Goal: Transaction & Acquisition: Subscribe to service/newsletter

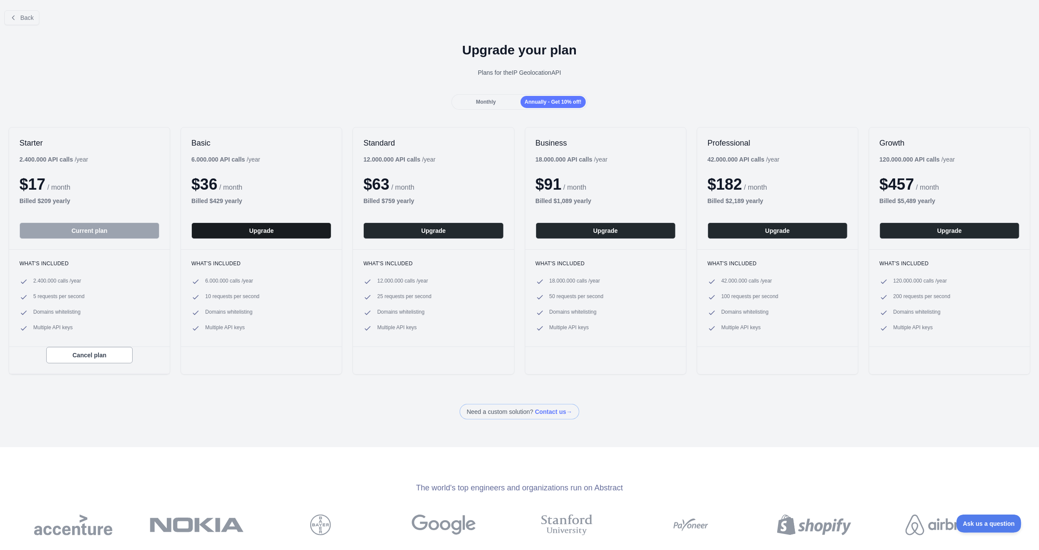
click at [233, 229] on button "Upgrade" at bounding box center [261, 231] width 140 height 16
click at [11, 15] on icon at bounding box center [13, 17] width 7 height 7
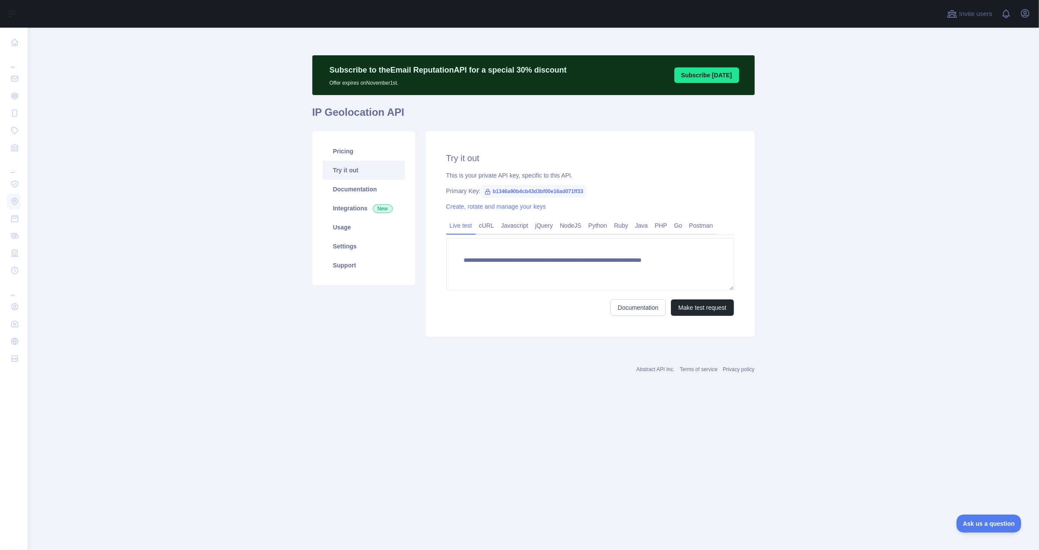
type textarea "**********"
click at [353, 226] on link "Usage" at bounding box center [364, 227] width 82 height 19
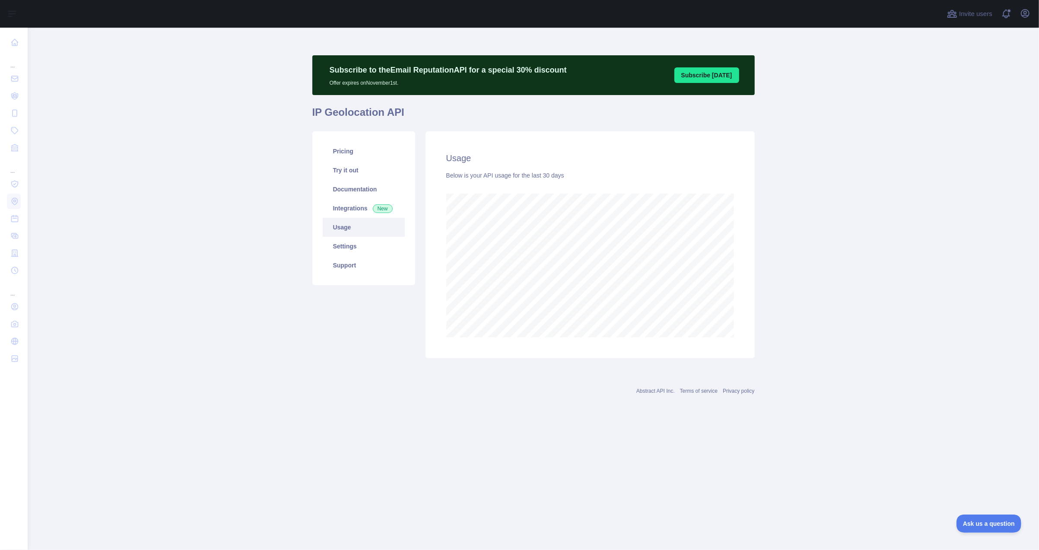
scroll to position [522, 1011]
click at [347, 206] on link "Integrations New" at bounding box center [364, 208] width 82 height 19
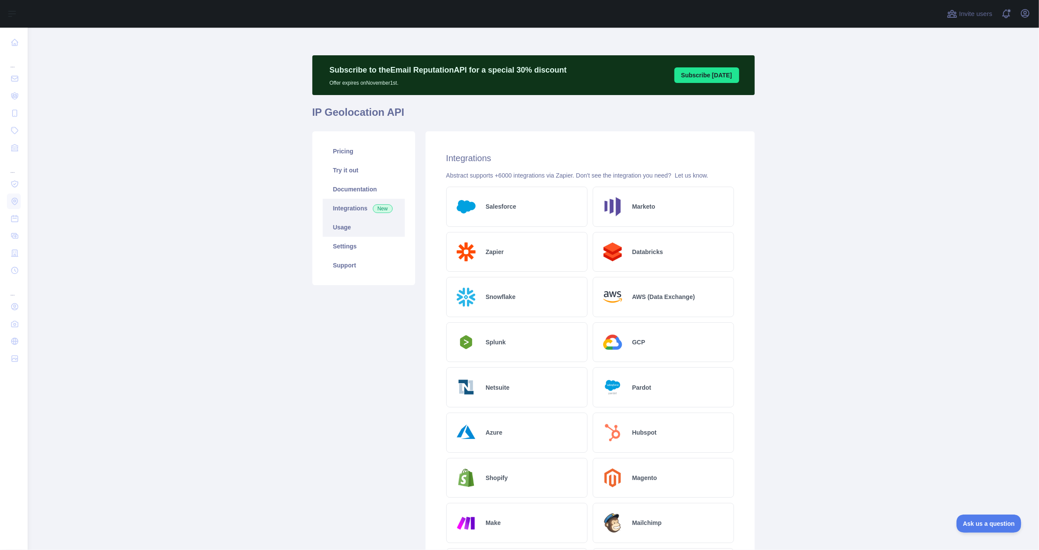
click at [343, 220] on link "Usage" at bounding box center [364, 227] width 82 height 19
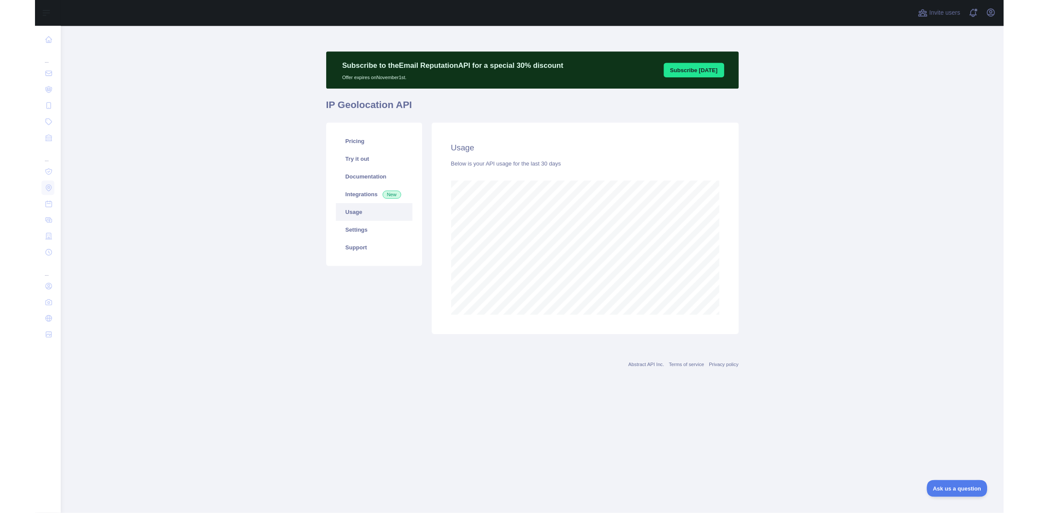
scroll to position [522, 1011]
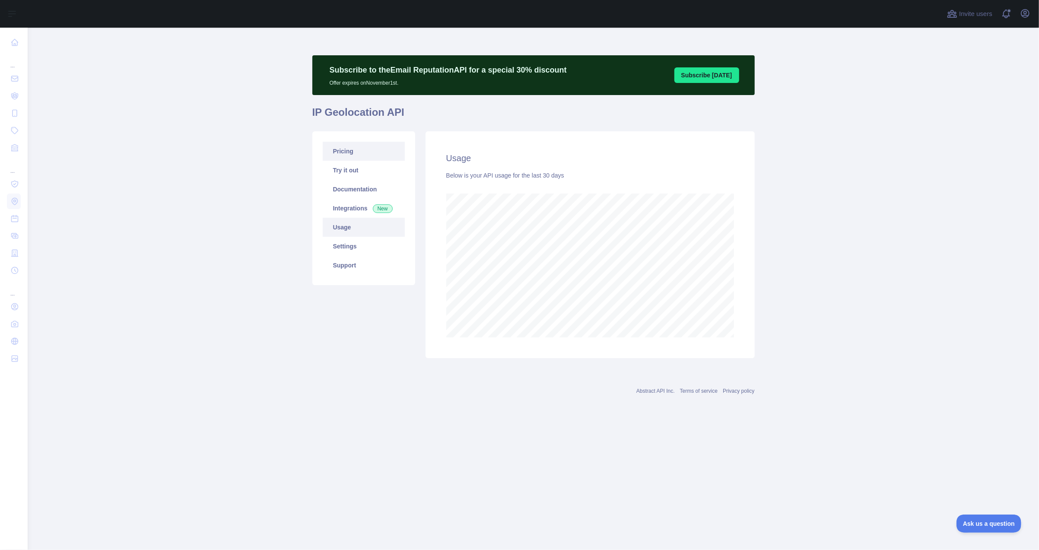
click at [348, 156] on link "Pricing" at bounding box center [364, 151] width 82 height 19
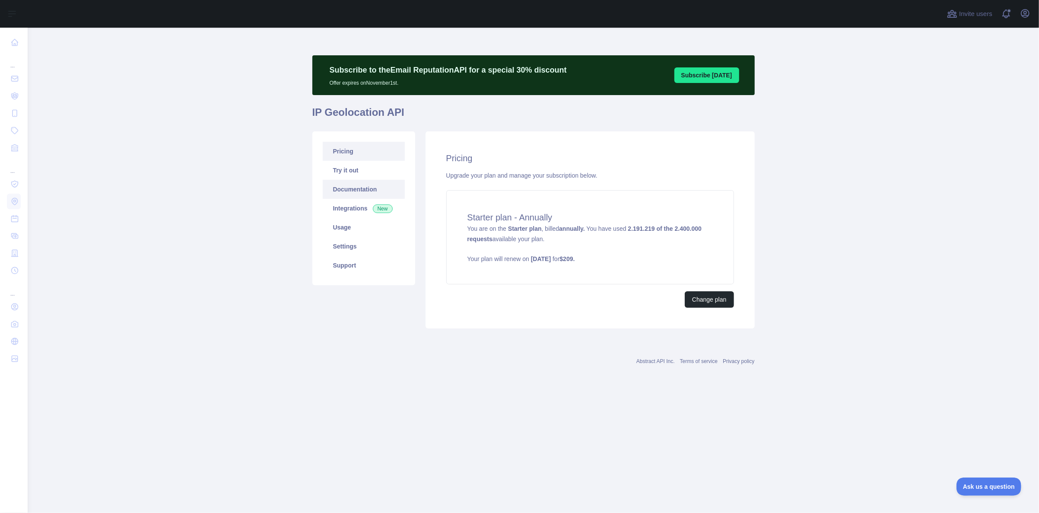
click at [346, 185] on link "Documentation" at bounding box center [364, 189] width 82 height 19
click at [352, 204] on link "Integrations New" at bounding box center [364, 208] width 82 height 19
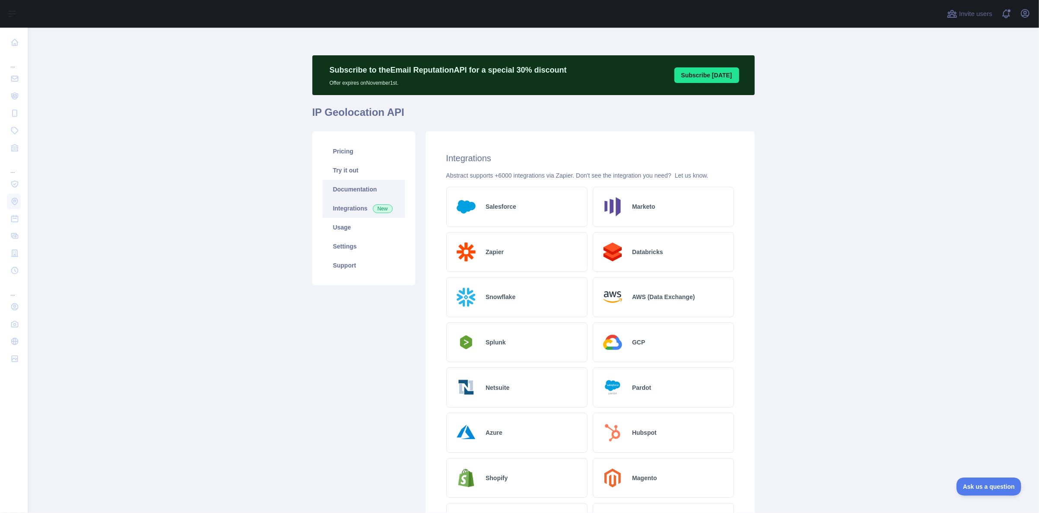
click at [349, 190] on link "Documentation" at bounding box center [364, 189] width 82 height 19
click at [344, 148] on link "Pricing" at bounding box center [364, 151] width 82 height 19
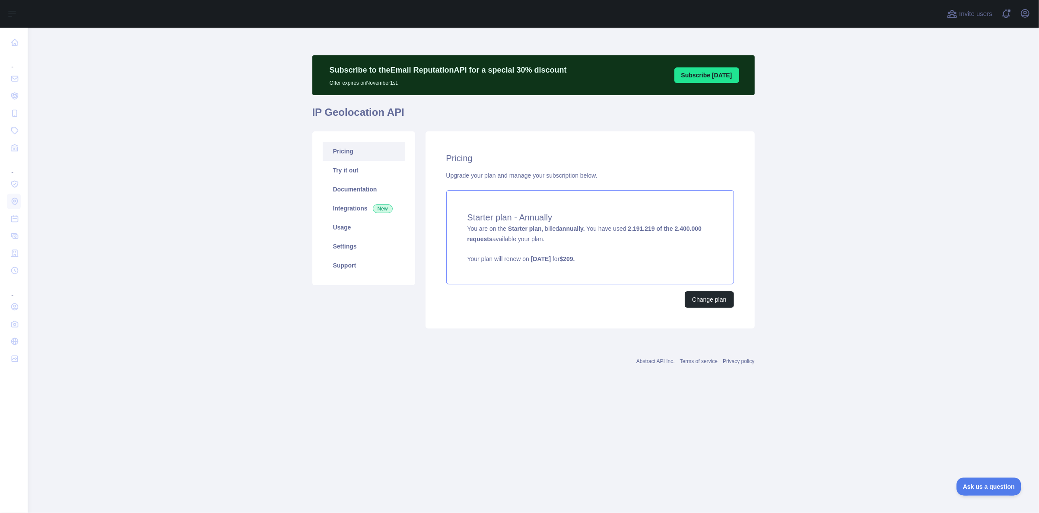
click at [648, 249] on div "Starter plan - Annually You are on the Starter plan , billed annually. You have…" at bounding box center [590, 237] width 288 height 94
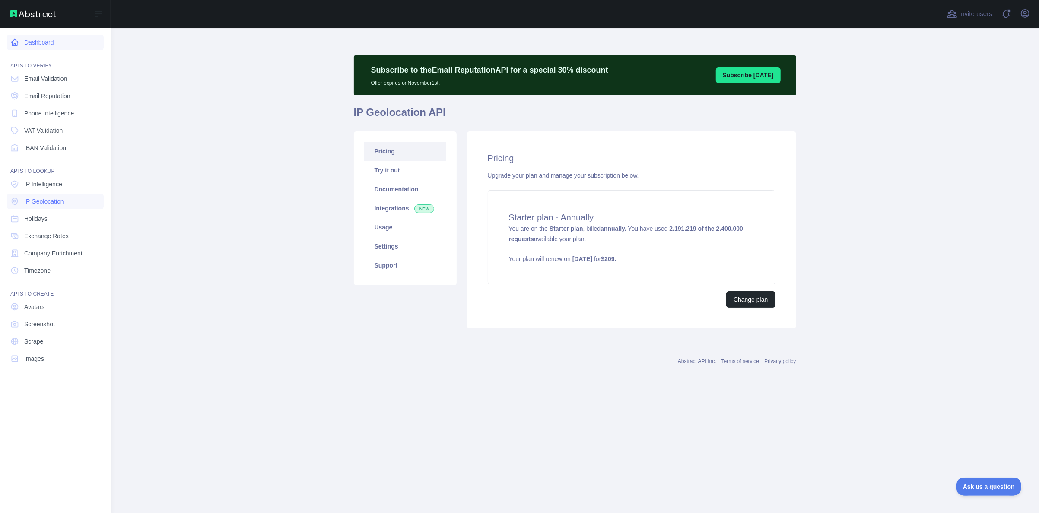
click at [41, 49] on link "Dashboard" at bounding box center [55, 43] width 97 height 16
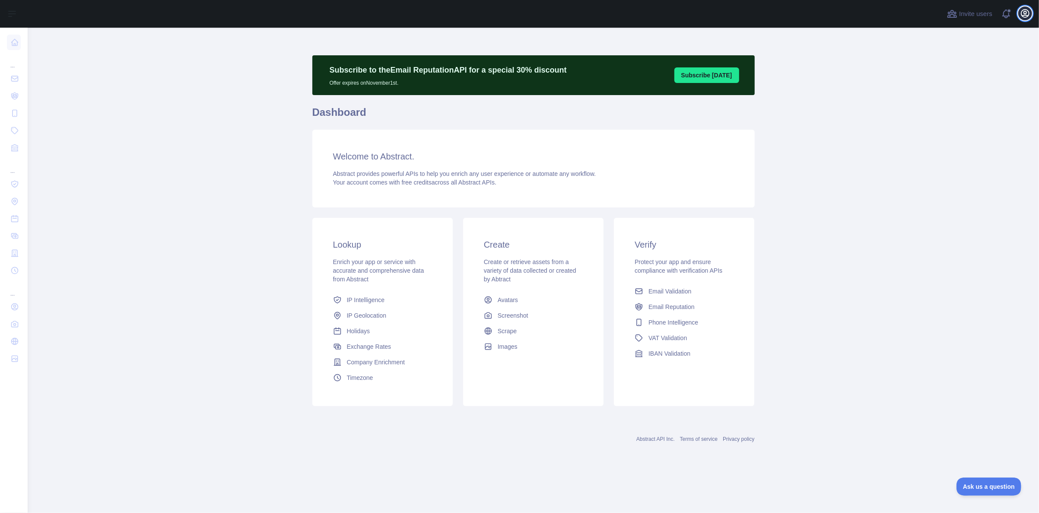
click at [1024, 14] on icon "button" at bounding box center [1025, 13] width 10 height 10
click at [961, 61] on link "Account settings" at bounding box center [983, 63] width 97 height 16
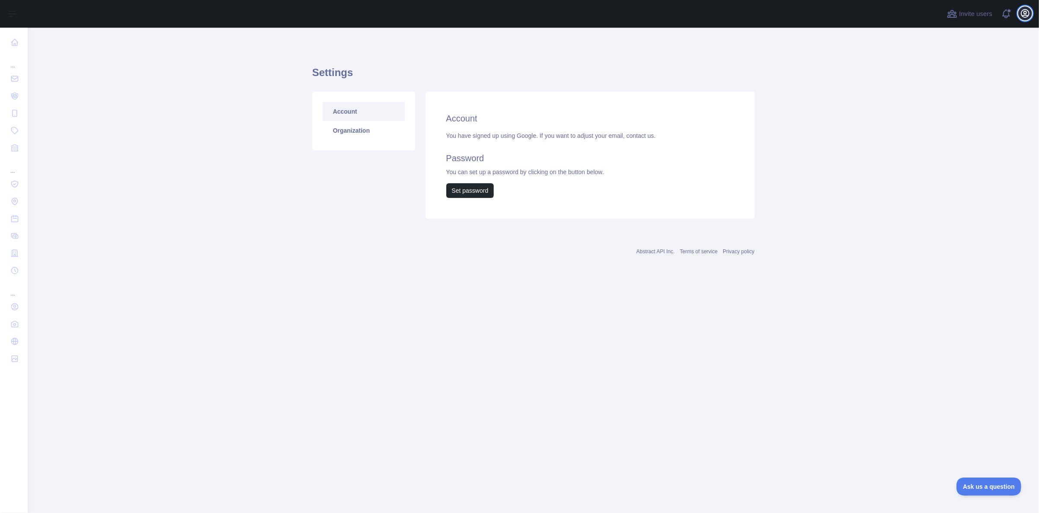
click at [1027, 13] on icon "button" at bounding box center [1025, 14] width 8 height 8
click at [960, 91] on button "Billing" at bounding box center [983, 94] width 97 height 16
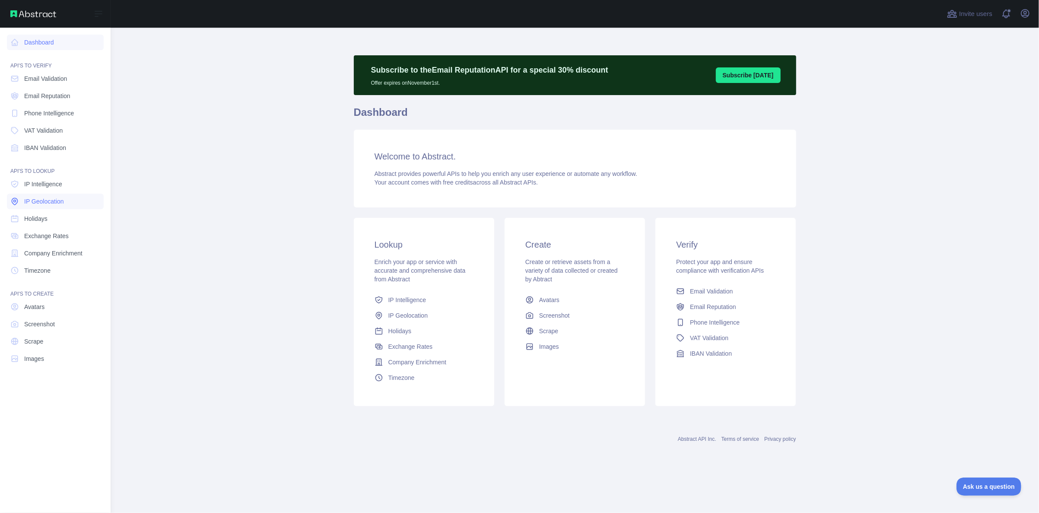
click at [41, 203] on span "IP Geolocation" at bounding box center [44, 201] width 40 height 9
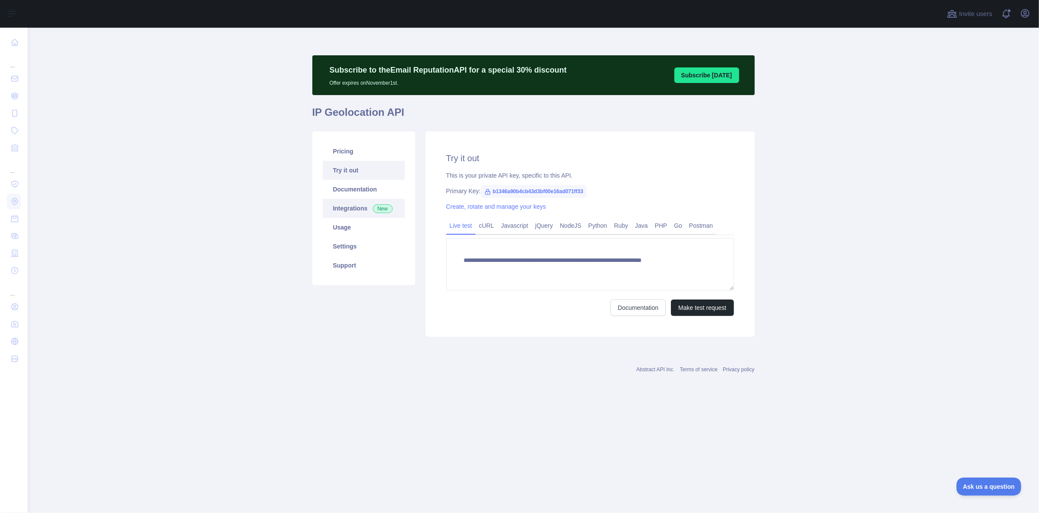
type textarea "**********"
click at [359, 157] on link "Pricing" at bounding box center [364, 151] width 82 height 19
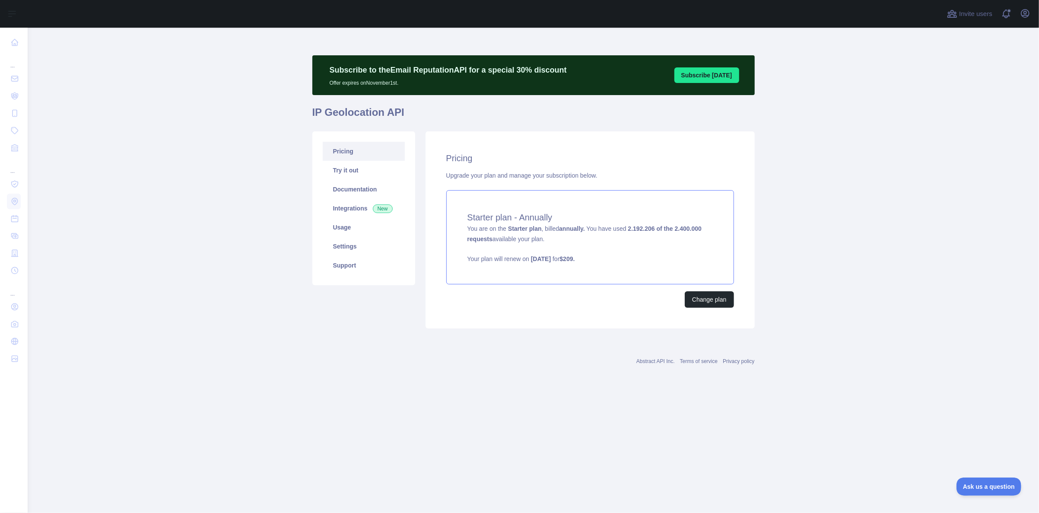
click at [549, 227] on span "You are on the Starter plan , billed annually. You have used 2.192.206 of the 2…" at bounding box center [590, 244] width 245 height 38
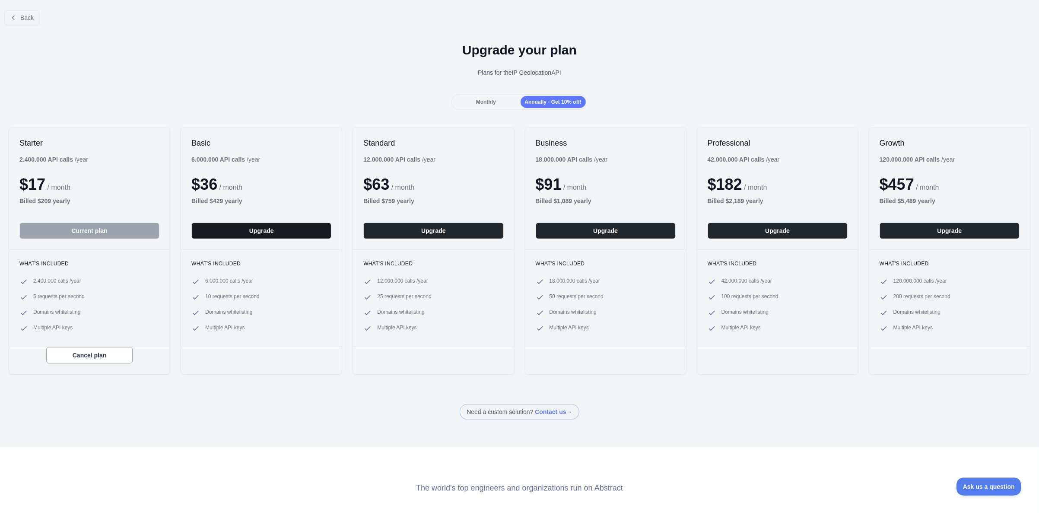
click at [242, 232] on button "Upgrade" at bounding box center [261, 231] width 140 height 16
drag, startPoint x: 51, startPoint y: 293, endPoint x: 54, endPoint y: 334, distance: 41.2
click at [54, 334] on div "What's included 2.400.000 calls / year 5 requests per second Domains whitelisti…" at bounding box center [89, 297] width 161 height 97
click at [131, 293] on li "5 requests per second" at bounding box center [89, 297] width 140 height 9
click at [430, 222] on div "Standard 12.000.000 API calls / year $ 63 / month Billed $ 759 yearly Upgrade" at bounding box center [433, 188] width 161 height 122
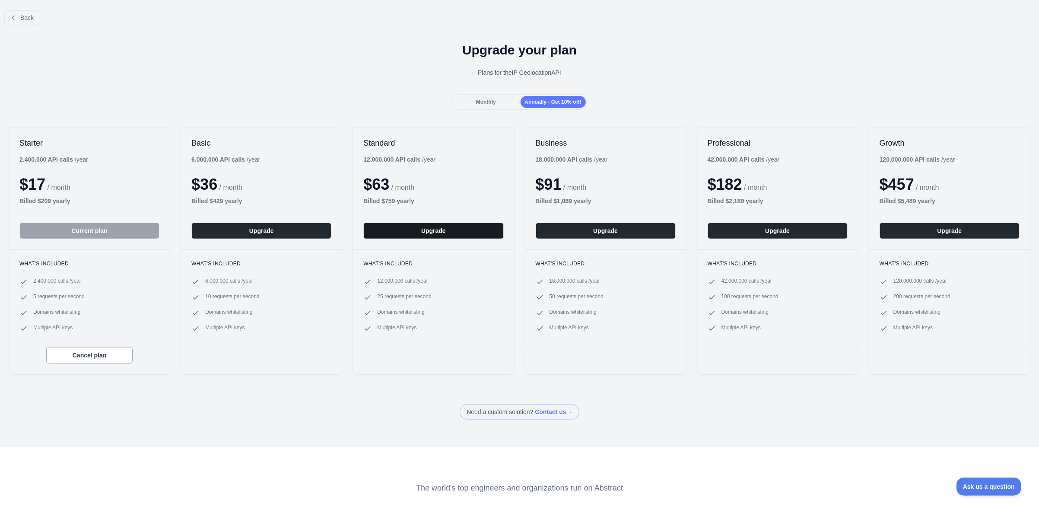
click at [427, 229] on button "Upgrade" at bounding box center [433, 231] width 140 height 16
drag, startPoint x: 27, startPoint y: 180, endPoint x: 49, endPoint y: 183, distance: 22.7
click at [49, 182] on div "$ 17 / month" at bounding box center [89, 184] width 140 height 17
click at [91, 184] on div "$ 17 / month" at bounding box center [89, 184] width 140 height 17
click at [487, 100] on span "Monthly" at bounding box center [486, 102] width 20 height 6
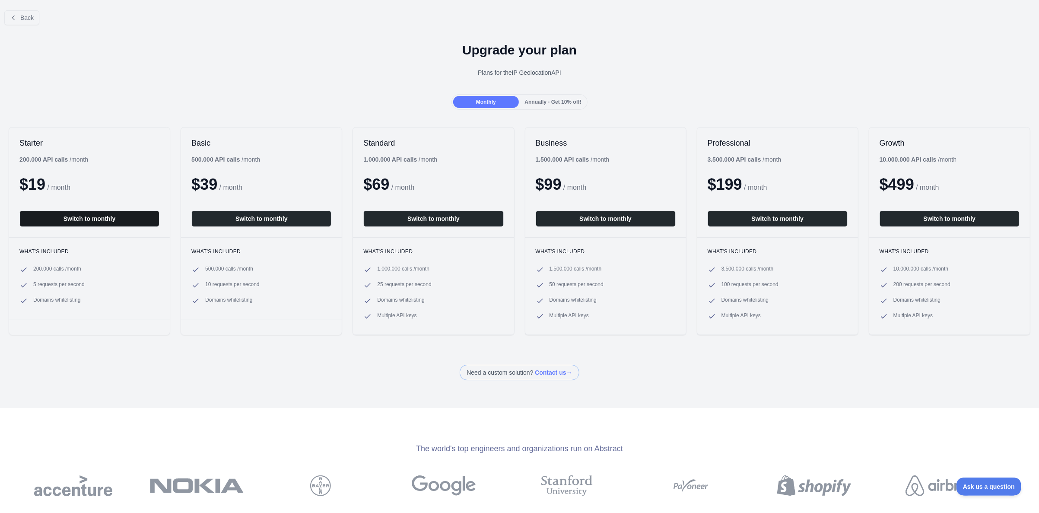
click at [130, 217] on button "Switch to monthly" at bounding box center [89, 218] width 140 height 16
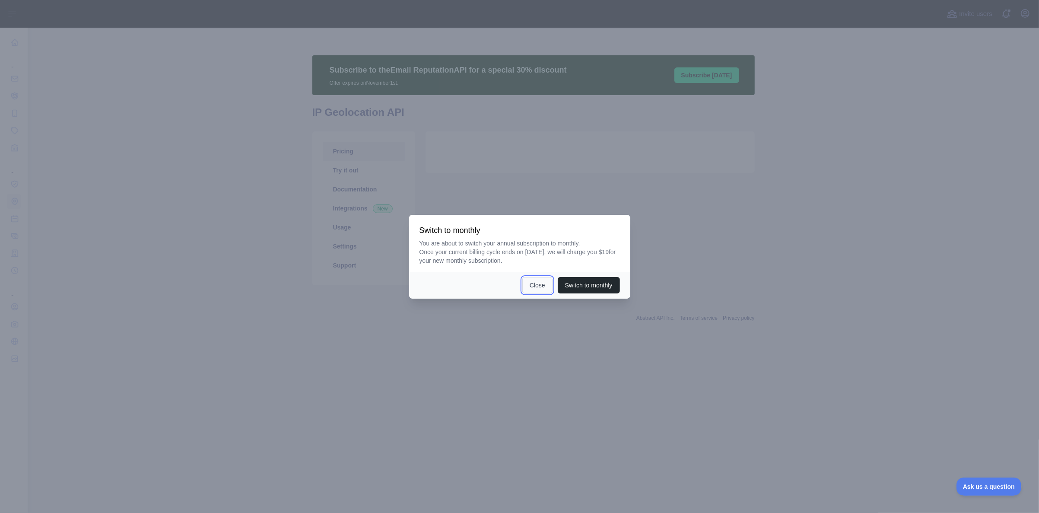
click at [529, 286] on button "Close" at bounding box center [537, 285] width 30 height 16
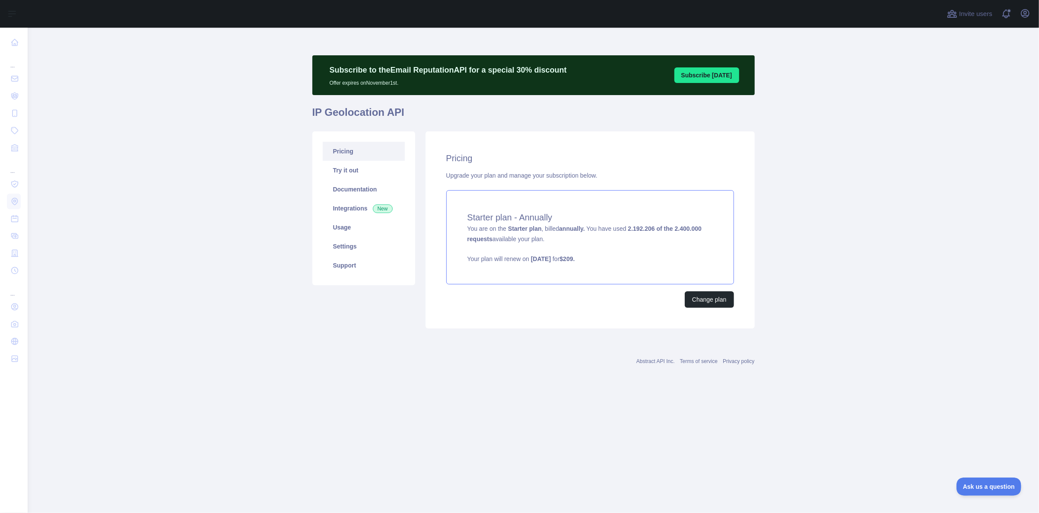
click at [608, 236] on div "Starter plan - Annually You are on the Starter plan , billed annually. You have…" at bounding box center [590, 237] width 288 height 94
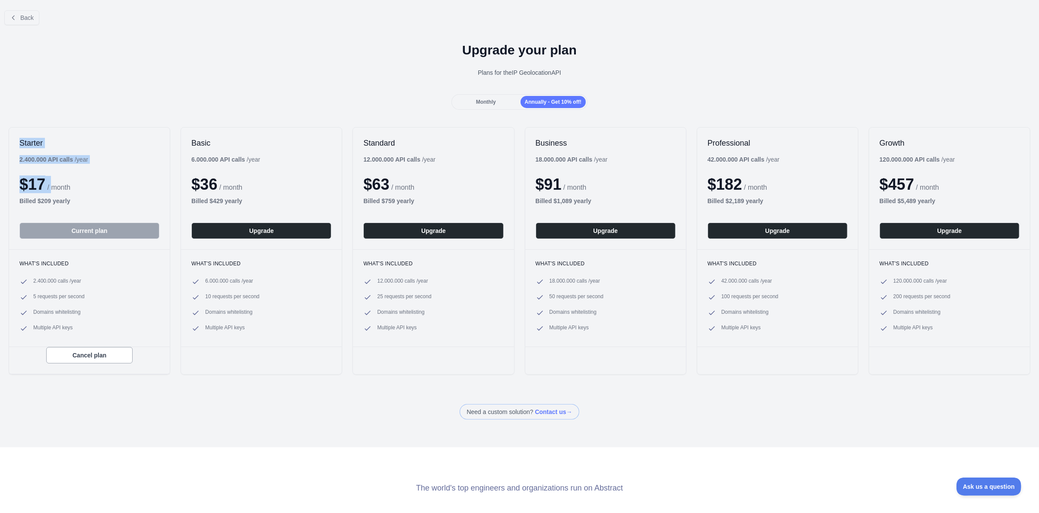
drag, startPoint x: 52, startPoint y: 147, endPoint x: 17, endPoint y: 138, distance: 36.3
click at [17, 138] on div "Starter 2.400.000 API calls / year $ 17 / month Billed $ 209 yearly Current plan" at bounding box center [89, 188] width 161 height 122
click at [19, 140] on div "Starter 2.400.000 API calls / year $ 17 / month Billed $ 209 yearly Current plan" at bounding box center [89, 188] width 161 height 122
click at [20, 140] on h2 "Starter" at bounding box center [89, 143] width 140 height 10
click at [24, 140] on h2 "Starter" at bounding box center [89, 143] width 140 height 10
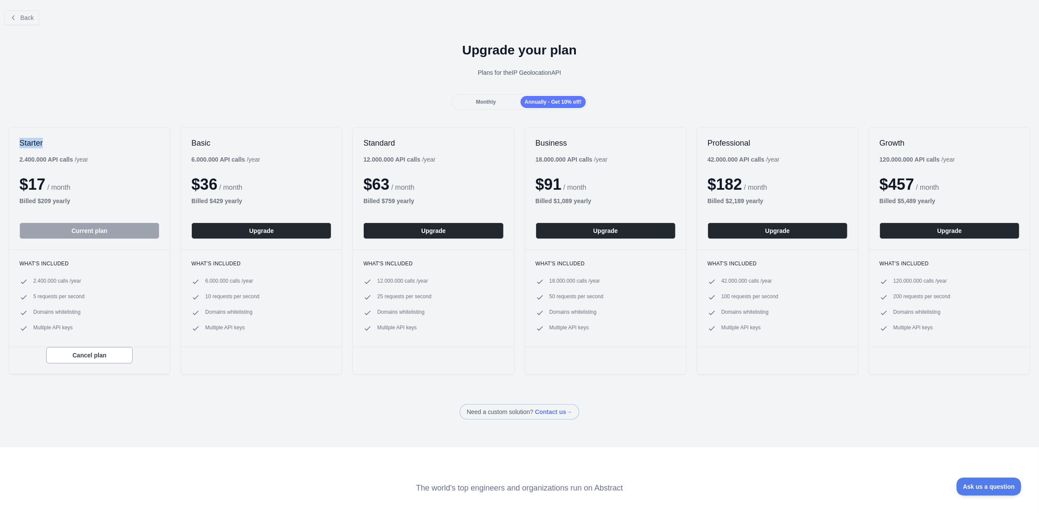
click at [24, 140] on h2 "Starter" at bounding box center [89, 143] width 140 height 10
